Goal: Check status: Check status

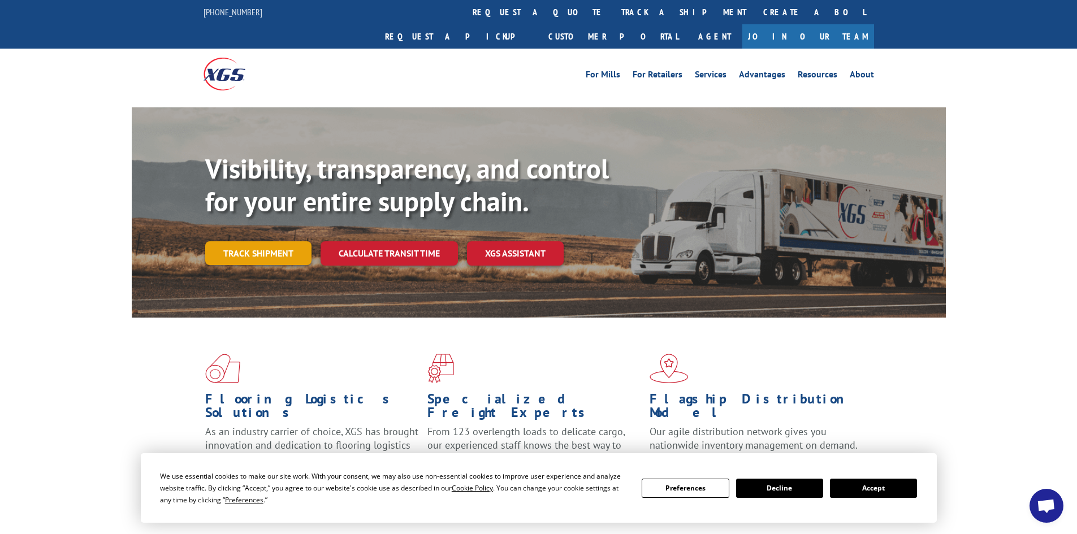
click at [288, 241] on link "Track shipment" at bounding box center [258, 253] width 106 height 24
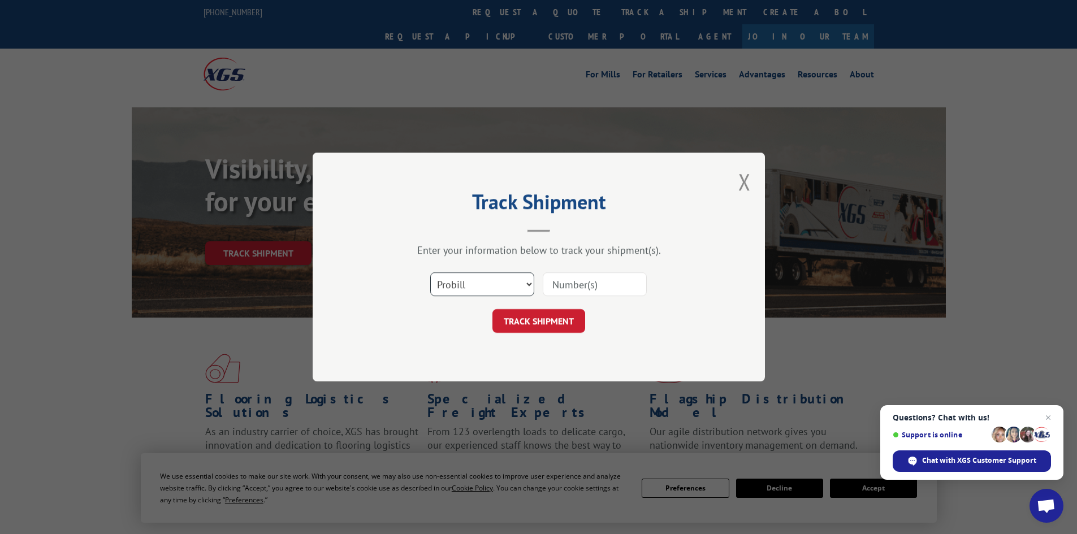
click at [507, 287] on select "Select category... Probill BOL PO" at bounding box center [482, 284] width 104 height 24
click at [614, 273] on input at bounding box center [595, 284] width 104 height 24
paste input "14367142"
type input "14367142"
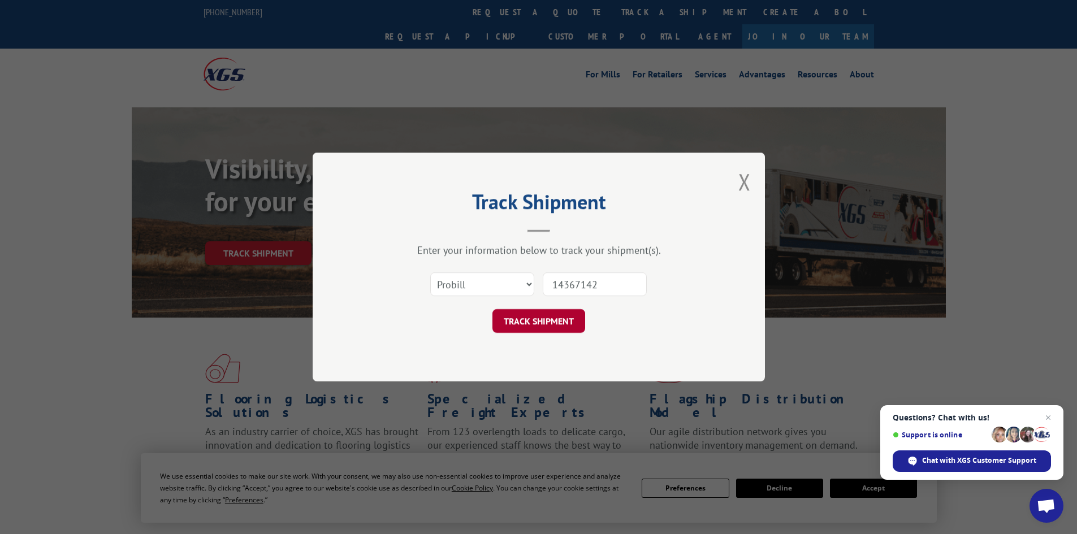
click at [540, 322] on button "TRACK SHIPMENT" at bounding box center [538, 321] width 93 height 24
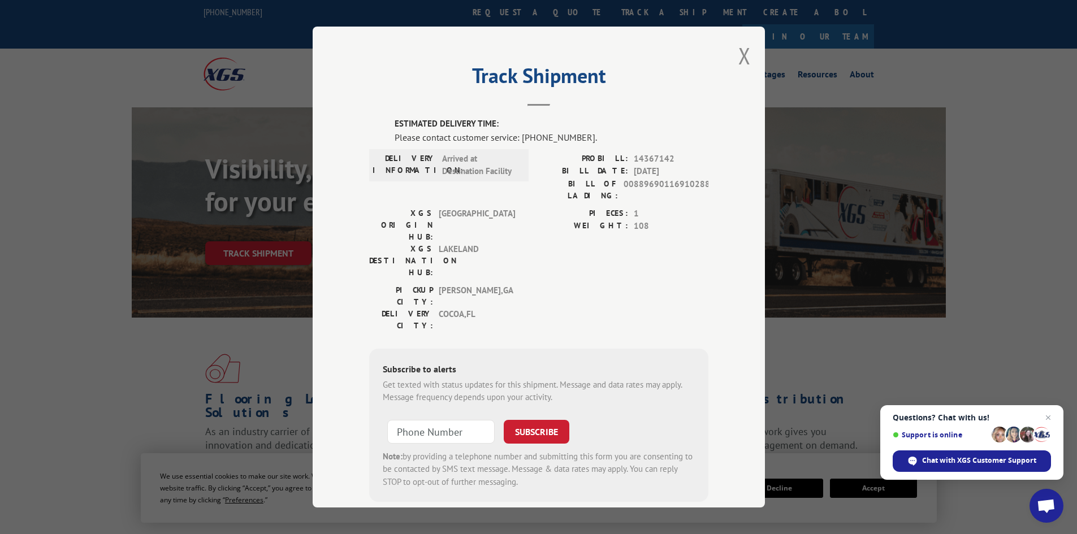
type input "+1 (___) ___-____"
click at [418, 420] on input "+1 (___) ___-____" at bounding box center [440, 432] width 107 height 24
type input "+1 (___) ___-____"
